Goal: Task Accomplishment & Management: Use online tool/utility

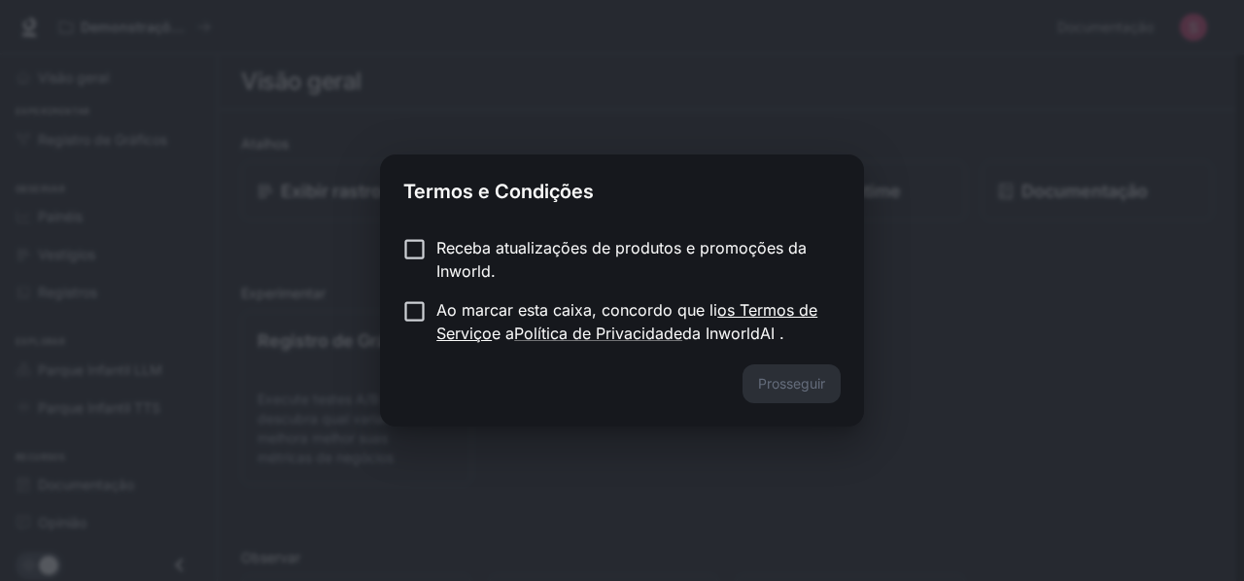
click at [472, 324] on font "os Termos de Serviço" at bounding box center [627, 321] width 381 height 43
click at [803, 387] on font "Prosseguir" at bounding box center [791, 383] width 67 height 17
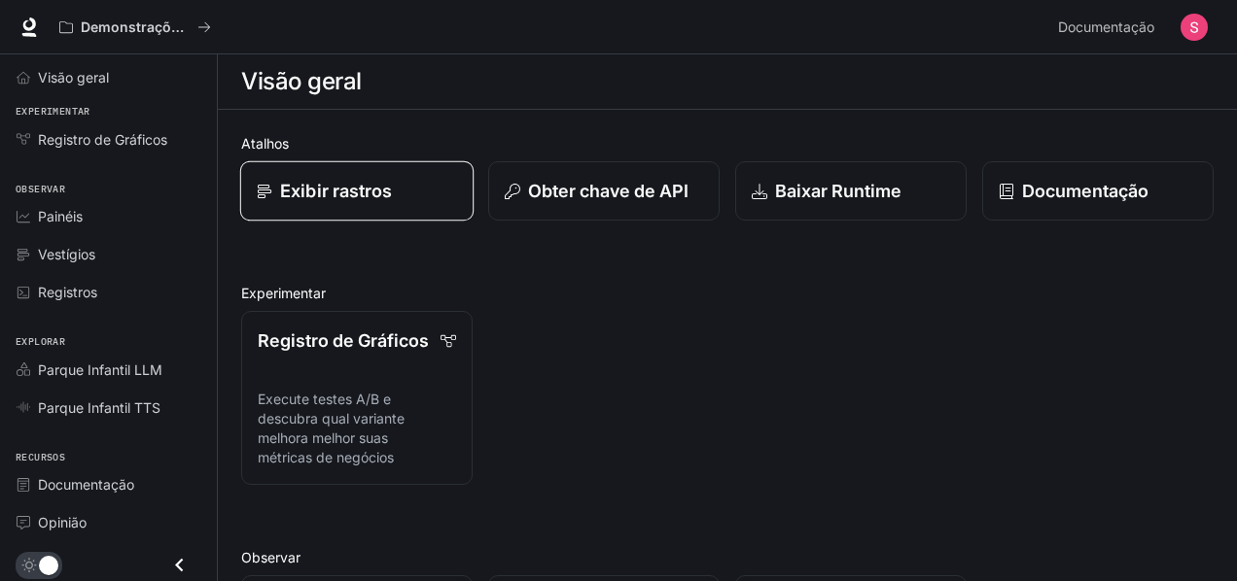
click at [401, 199] on div "Exibir rastros" at bounding box center [357, 191] width 200 height 26
